Goal: Task Accomplishment & Management: Manage account settings

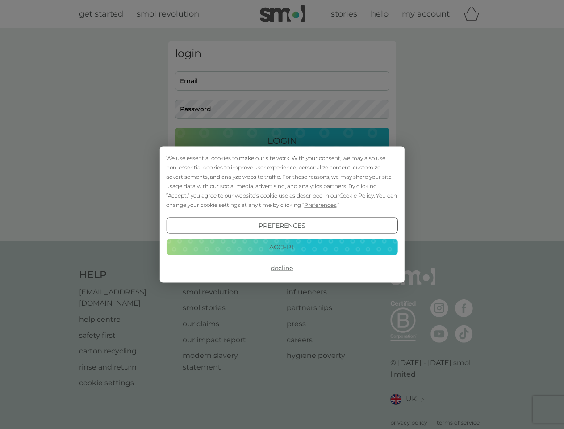
click at [357, 195] on span "Cookie Policy" at bounding box center [356, 195] width 34 height 7
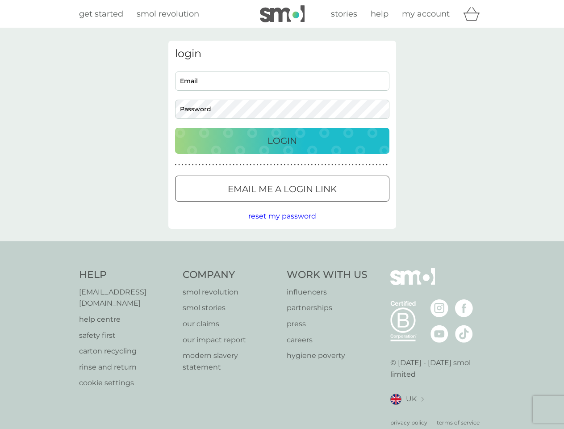
click at [319, 205] on div "login Email Password Login ● ● ● ● ● ● ● ● ● ● ● ● ● ● ● ● ● ● ● ● ● ● ● ● ● ● …" at bounding box center [282, 135] width 228 height 188
click at [282, 226] on div "login Email Password Login ● ● ● ● ● ● ● ● ● ● ● ● ● ● ● ● ● ● ● ● ● ● ● ● ● ● …" at bounding box center [282, 135] width 228 height 188
click at [282, 268] on div "Help [EMAIL_ADDRESS][DOMAIN_NAME] help centre safety first carton recycling rin…" at bounding box center [282, 347] width 407 height 159
click at [282, 247] on div "Help [EMAIL_ADDRESS][DOMAIN_NAME] help centre safety first carton recycling rin…" at bounding box center [282, 347] width 564 height 212
